Goal: Task Accomplishment & Management: Use online tool/utility

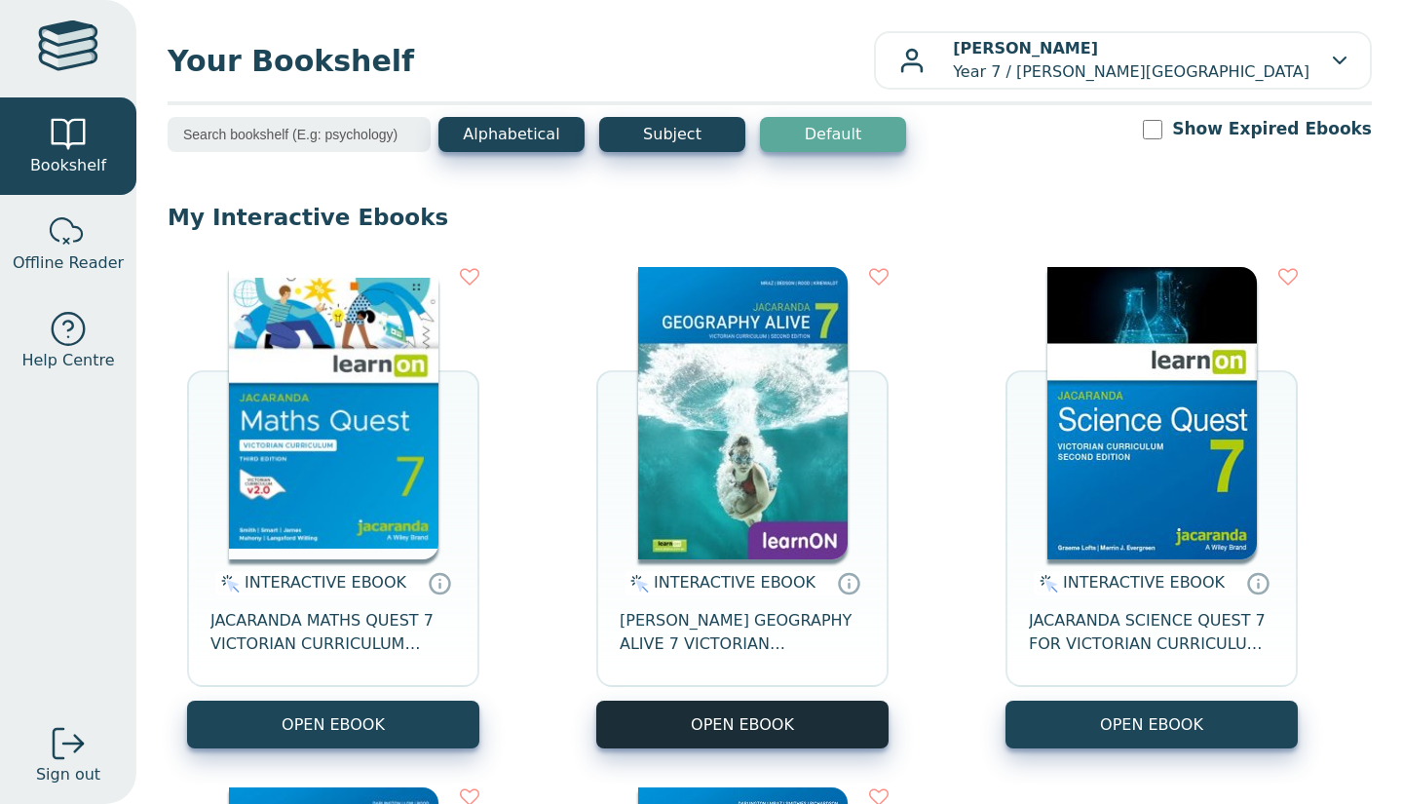
click at [618, 721] on button "OPEN EBOOK" at bounding box center [742, 725] width 292 height 48
click at [1077, 742] on button "OPEN EBOOK" at bounding box center [1152, 725] width 292 height 48
